Goal: Navigation & Orientation: Find specific page/section

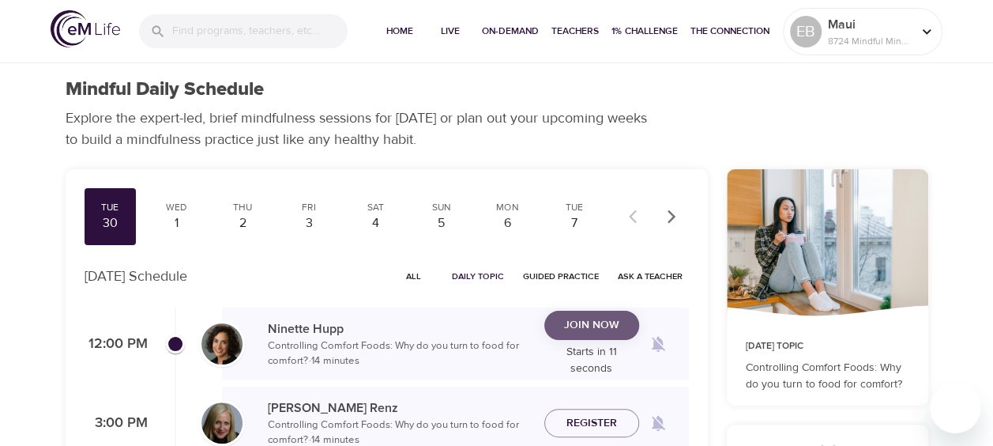
click at [584, 329] on span "Join Now" at bounding box center [591, 325] width 55 height 20
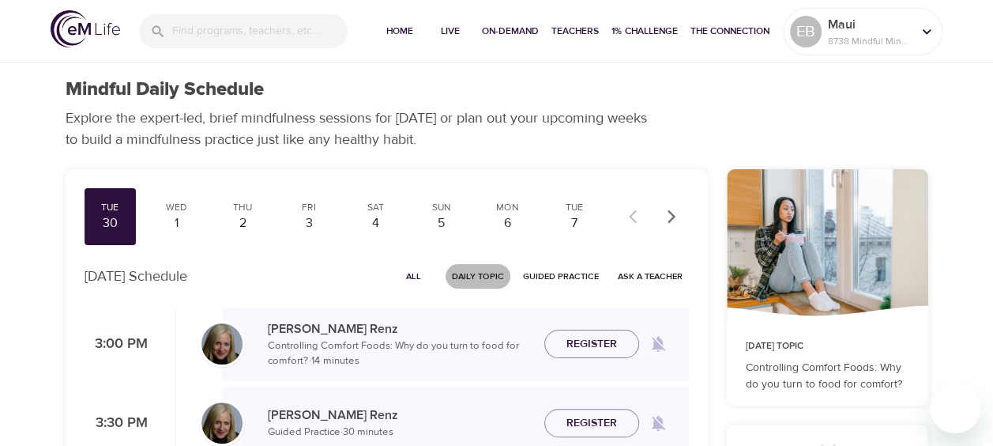
click at [491, 277] on span "Daily Topic" at bounding box center [478, 276] width 52 height 15
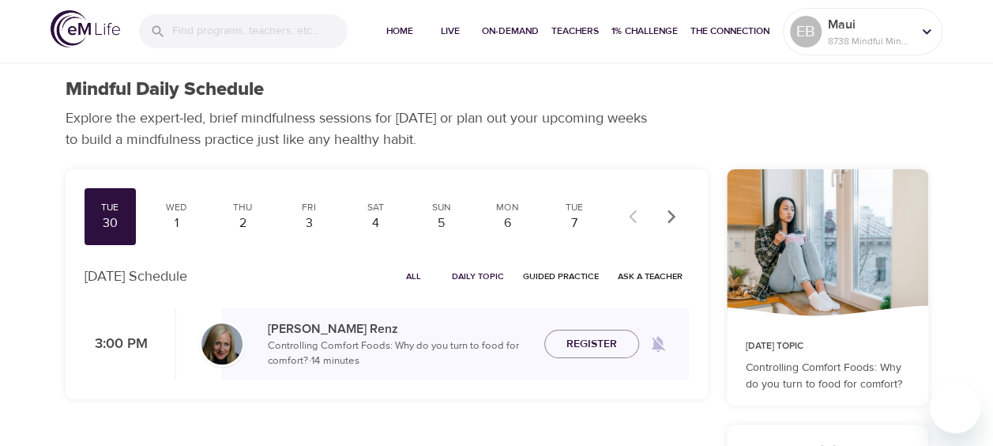
click at [412, 270] on span "All" at bounding box center [414, 276] width 38 height 15
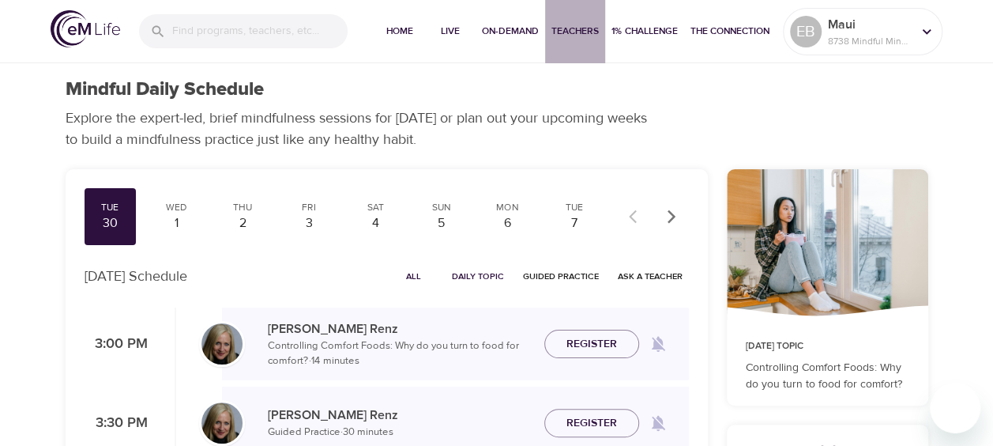
click at [561, 25] on span "Teachers" at bounding box center [574, 31] width 47 height 17
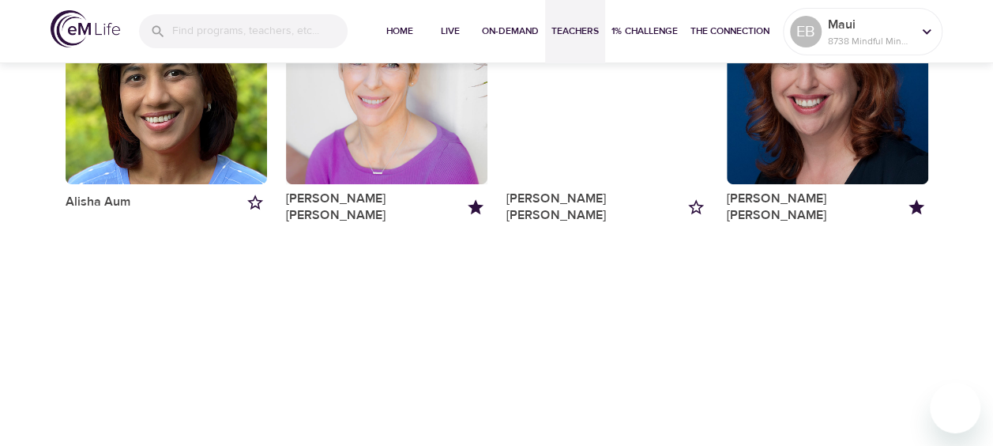
scroll to position [257, 0]
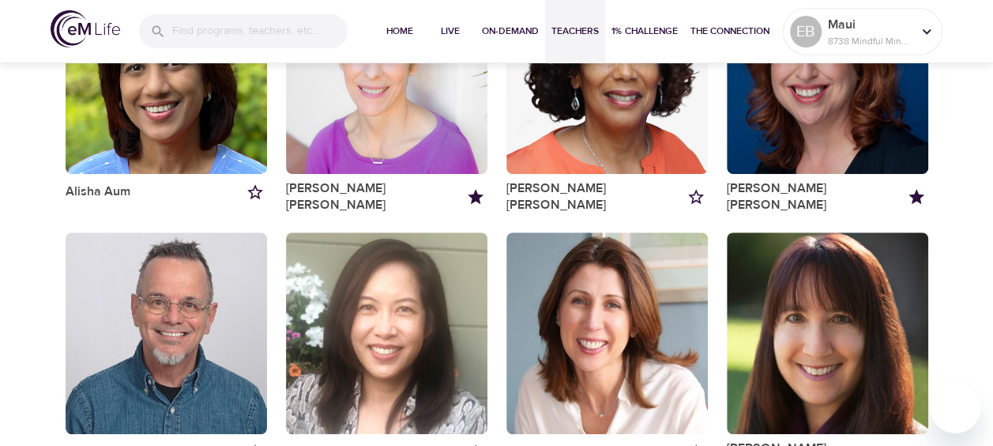
click at [694, 194] on icon "Add to my favorites" at bounding box center [696, 196] width 19 height 19
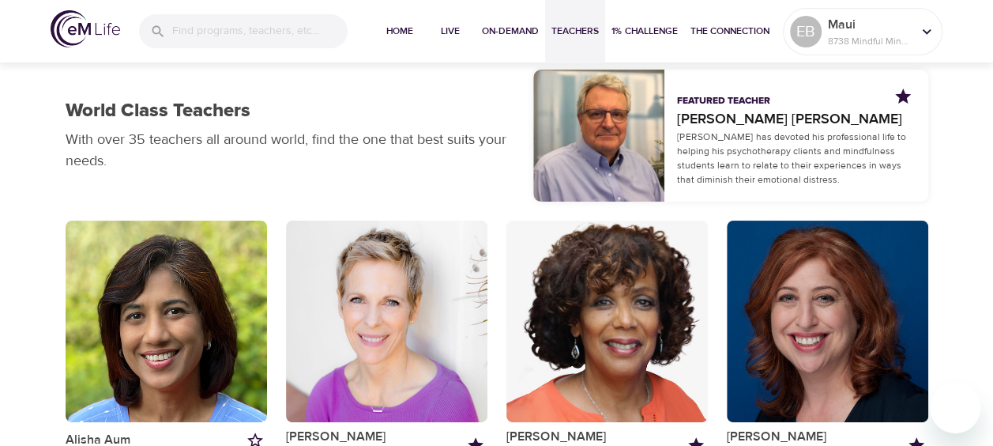
scroll to position [0, 0]
